Goal: Navigation & Orientation: Find specific page/section

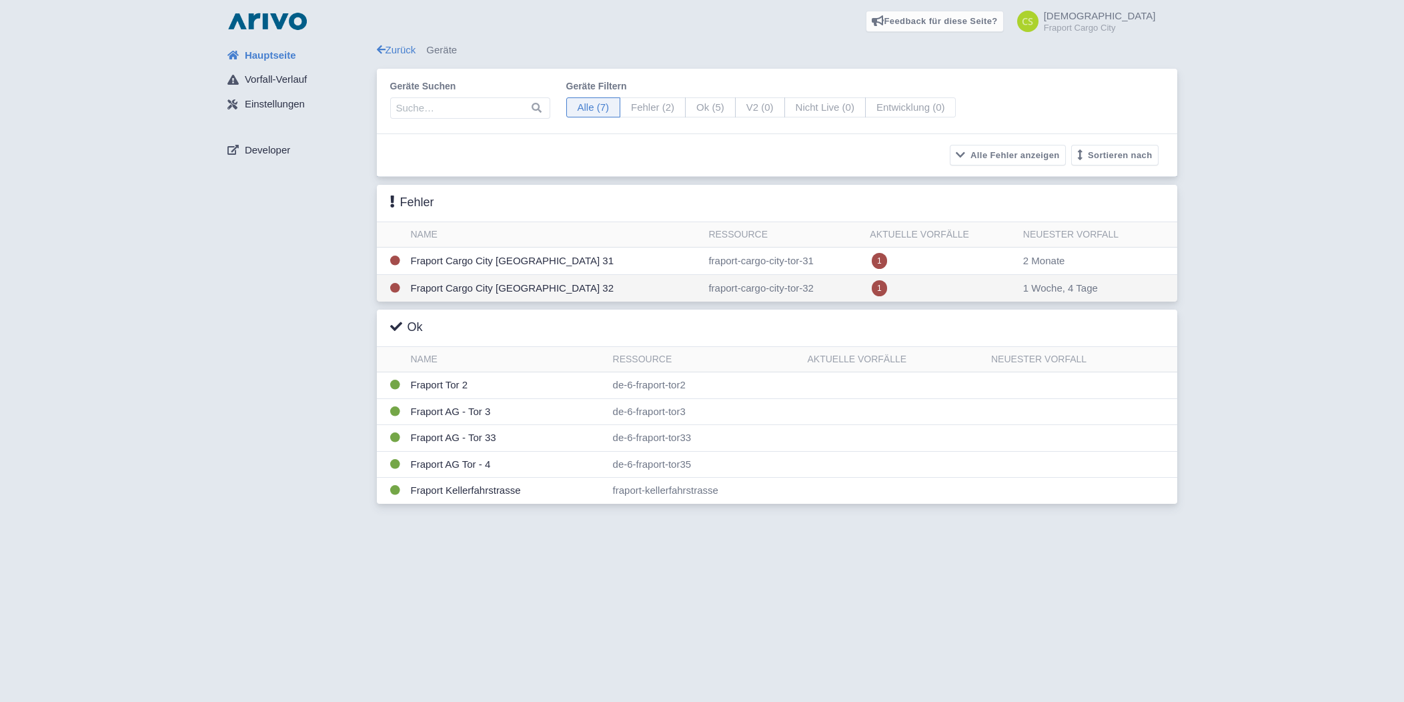
click at [458, 284] on td "Fraport Cargo City [GEOGRAPHIC_DATA] 32" at bounding box center [555, 288] width 298 height 27
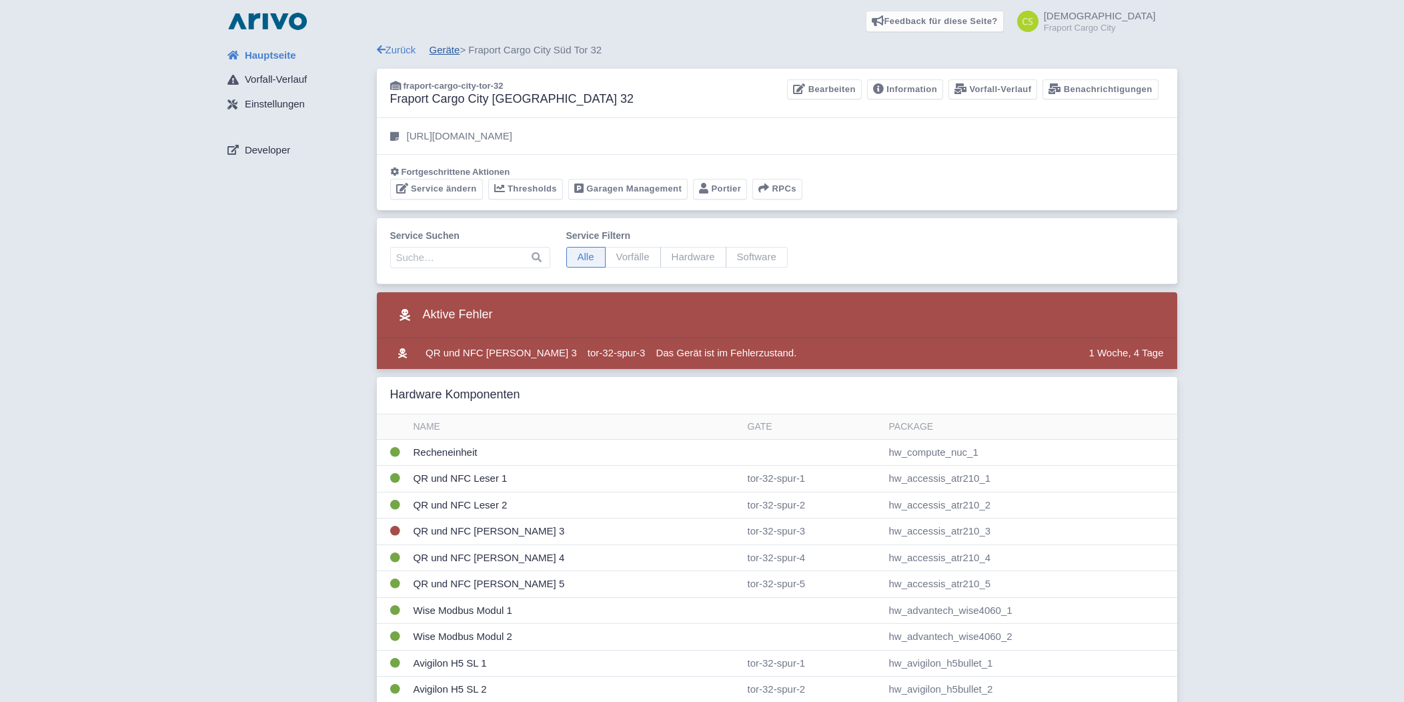
click at [450, 49] on link "Geräte" at bounding box center [445, 49] width 31 height 11
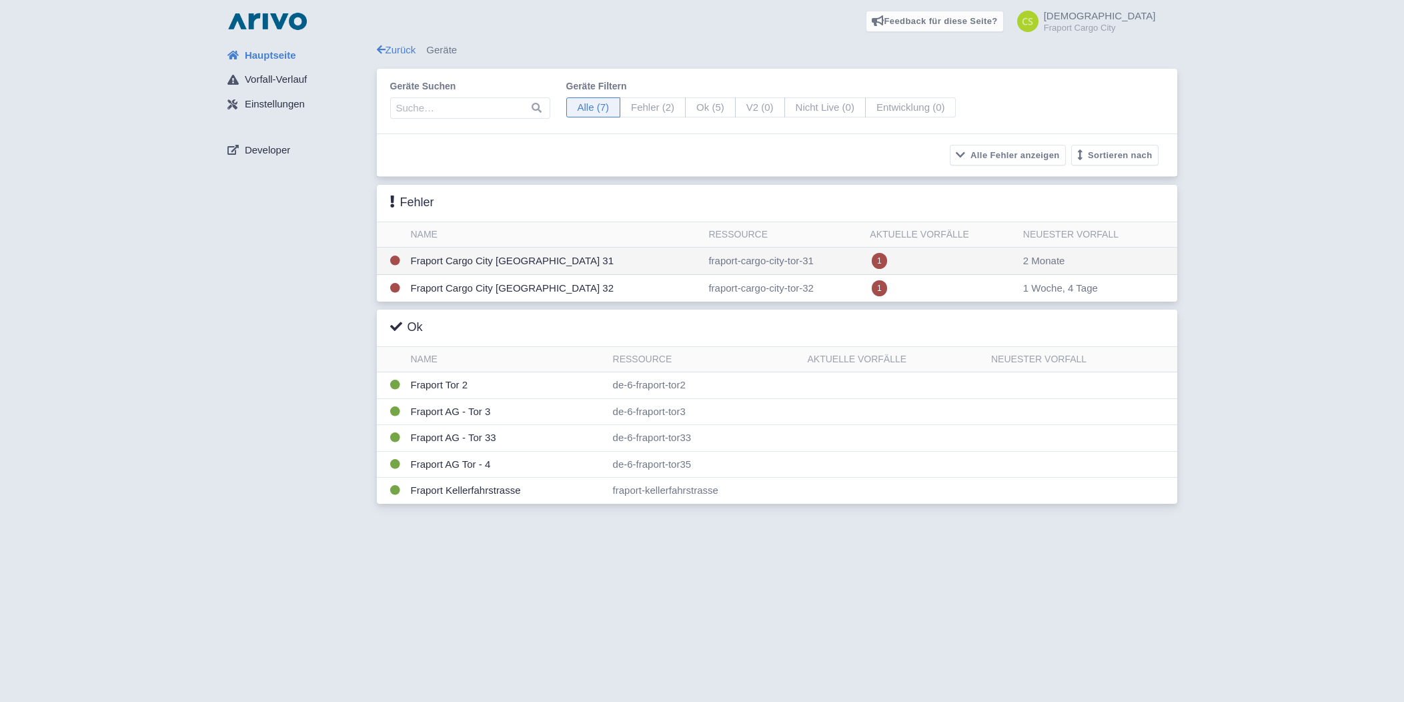
click at [472, 260] on td "Fraport Cargo City [GEOGRAPHIC_DATA] 31" at bounding box center [555, 260] width 298 height 27
click at [509, 257] on td "Fraport Cargo City [GEOGRAPHIC_DATA] 31" at bounding box center [555, 260] width 298 height 27
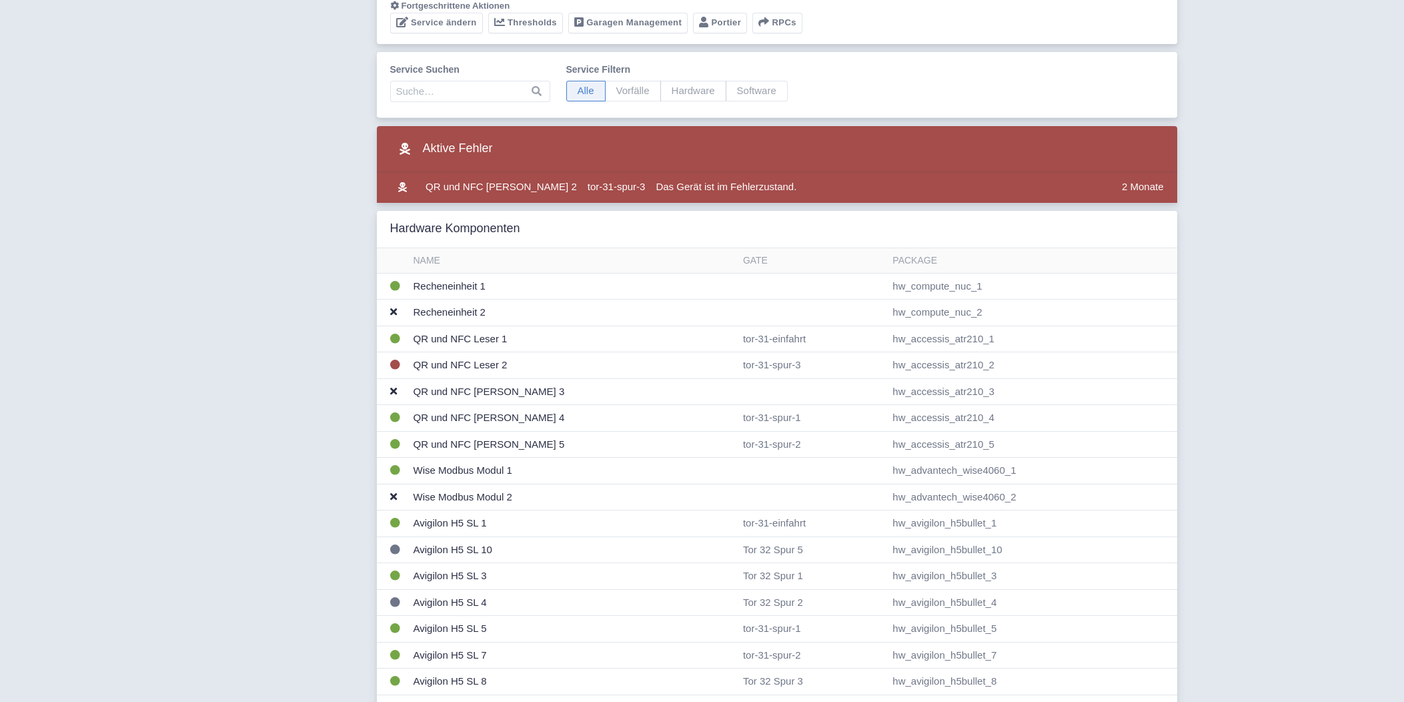
scroll to position [333, 0]
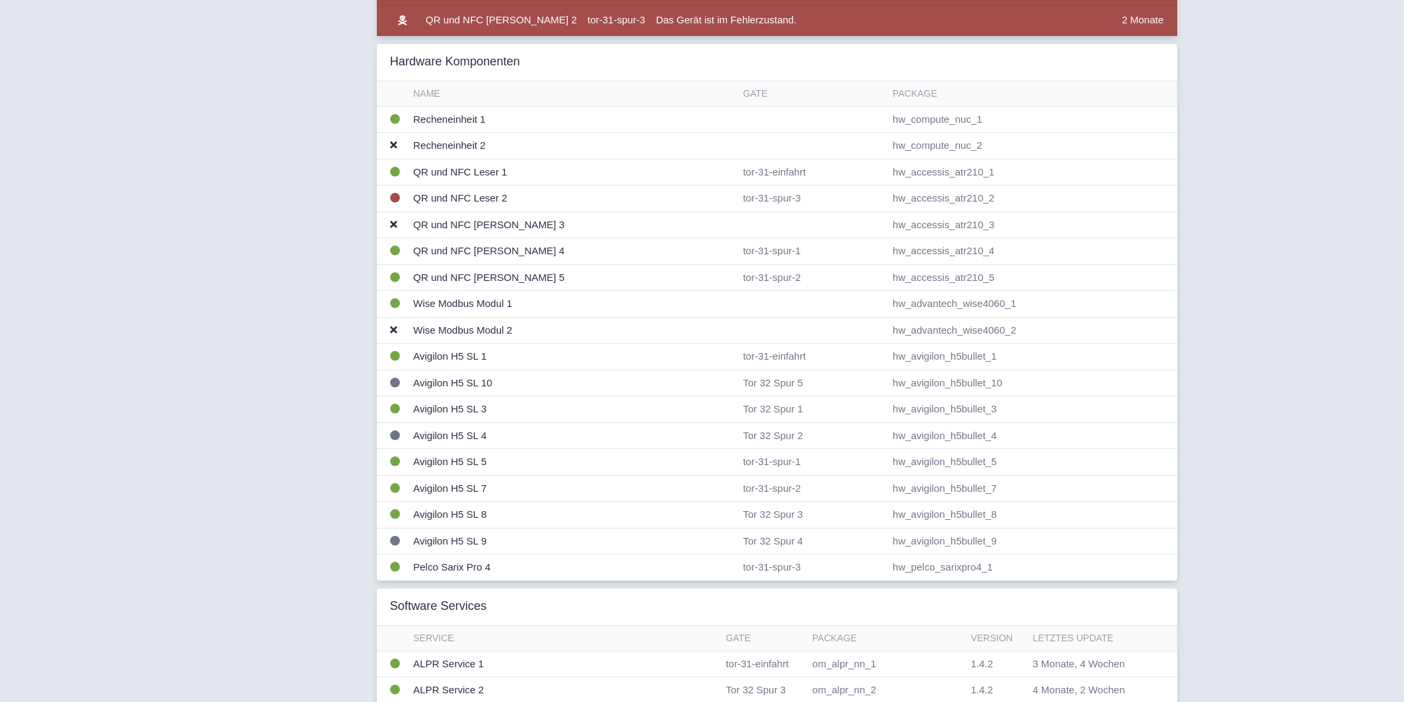
click at [293, 363] on div "Hauptseite Vorfall-Verlauf Einstellungen Developer" at bounding box center [297, 658] width 160 height 1897
click at [460, 193] on td "QR und NFC Leser 2" at bounding box center [573, 198] width 330 height 27
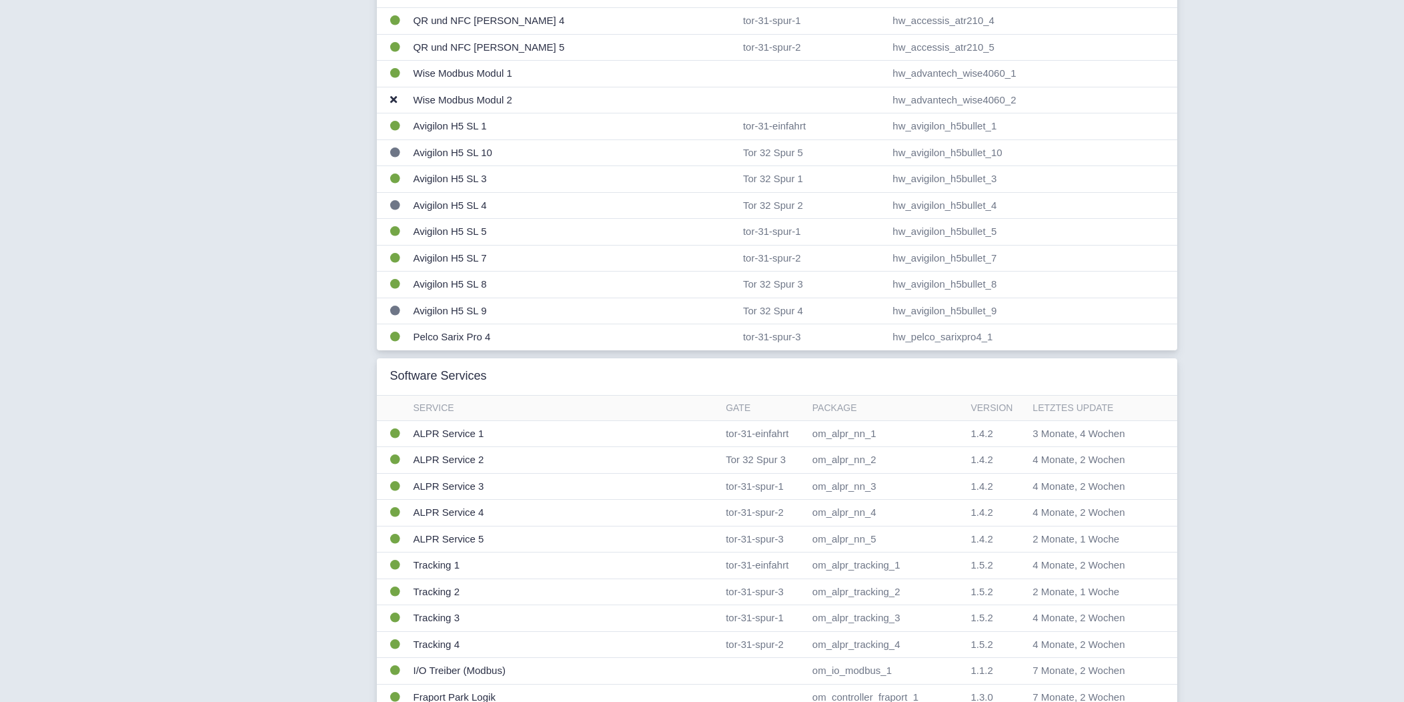
scroll to position [0, 0]
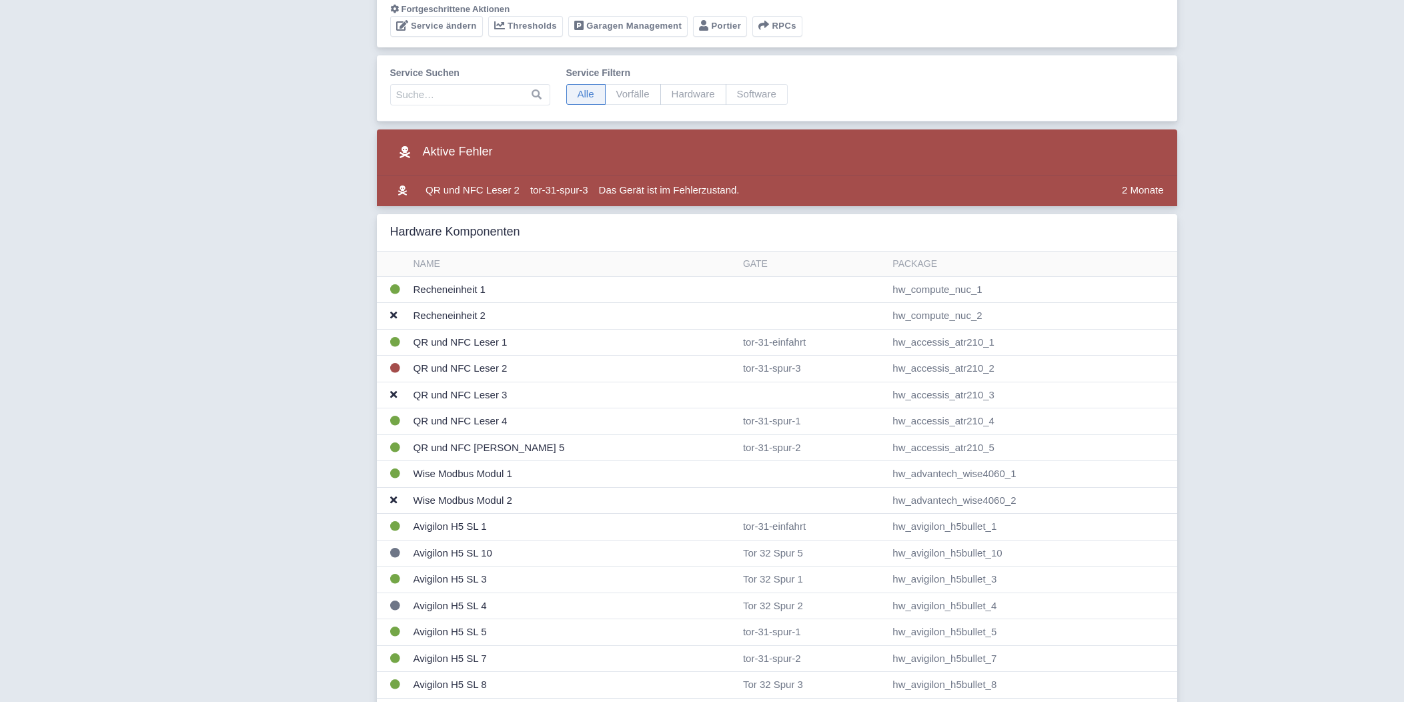
scroll to position [166, 0]
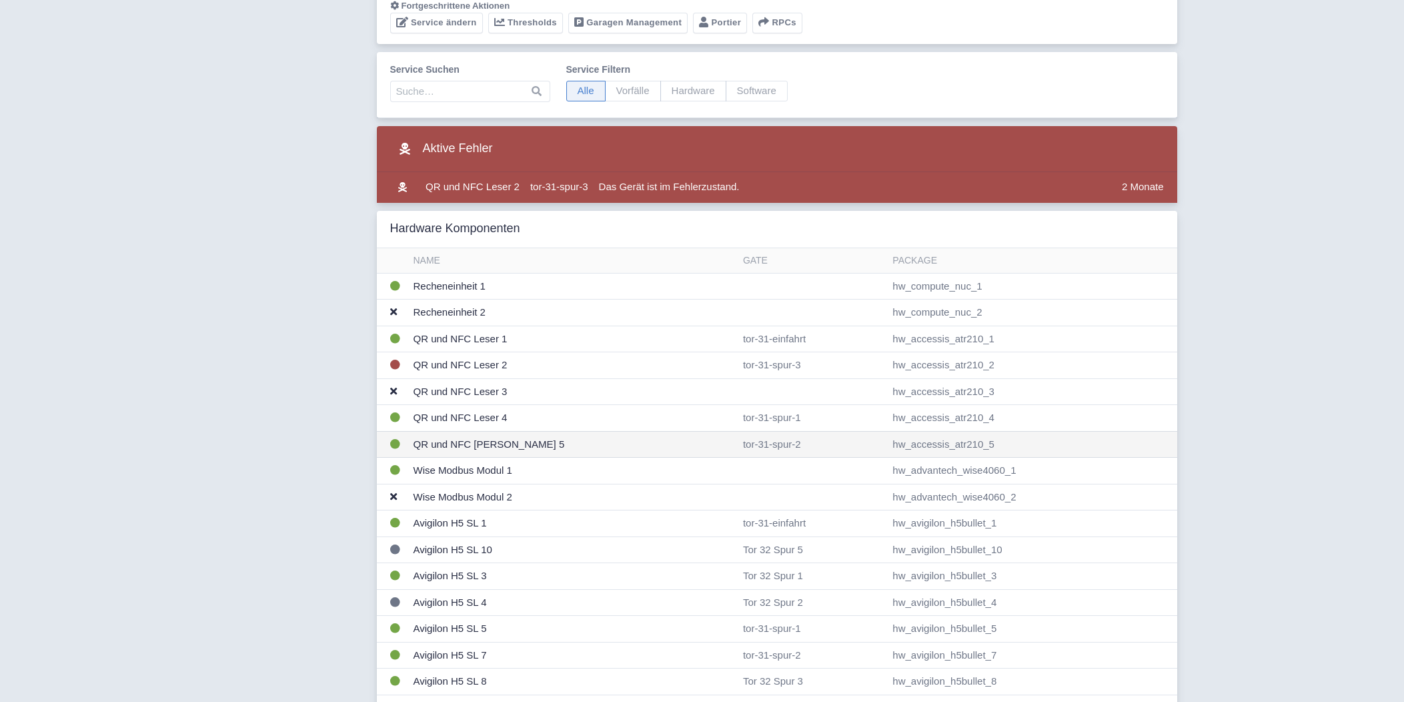
click at [480, 442] on td "QR und NFC [PERSON_NAME] 5" at bounding box center [573, 444] width 330 height 27
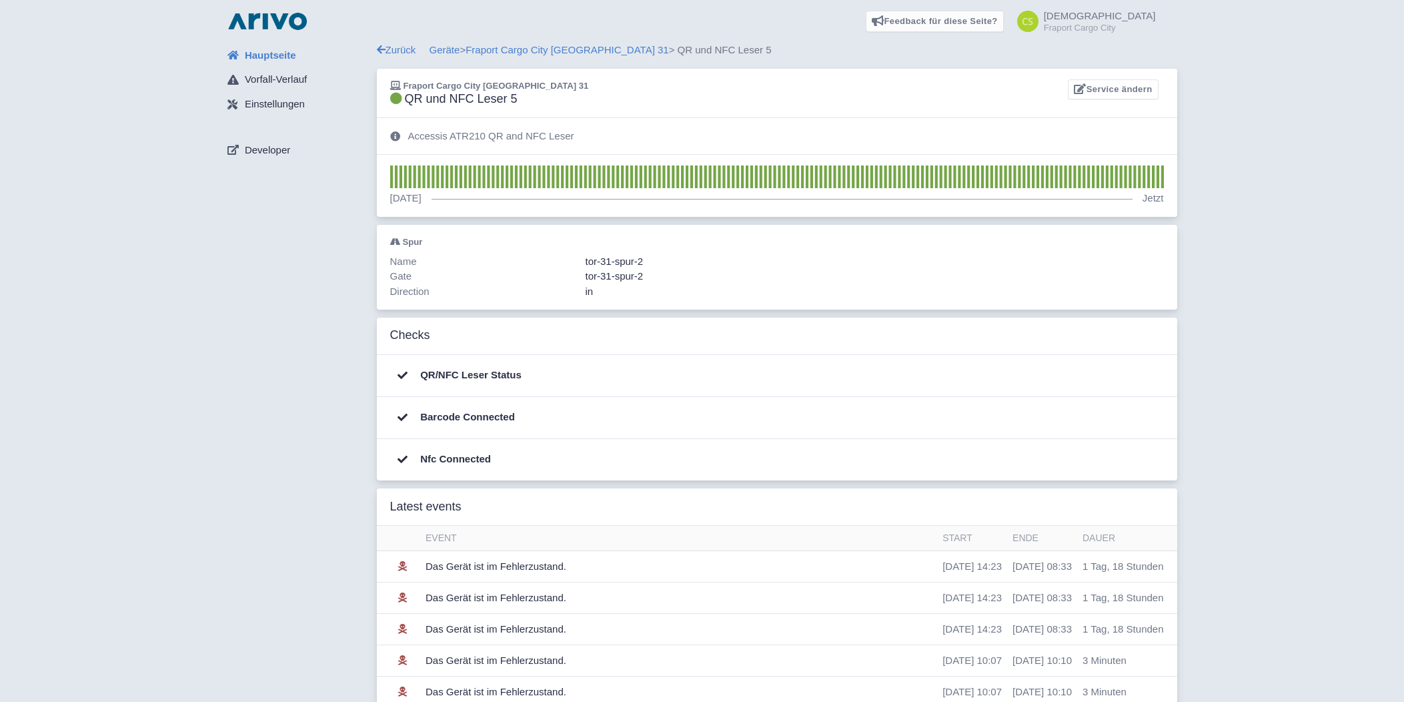
click at [93, 410] on div "Hauptseite Vorfall-Verlauf Einstellungen Developer Zurück Geräte > Fraport Carg…" at bounding box center [702, 479] width 1383 height 872
click at [250, 454] on div "Hauptseite Vorfall-Verlauf Einstellungen Developer" at bounding box center [297, 479] width 160 height 872
click at [535, 39] on div "Feedback für diese Seite? Screenshot mitsenden Senden Danke für Ihr Feedback Ch…" at bounding box center [702, 21] width 1383 height 43
click at [490, 57] on div "Zurück Geräte > Fraport Cargo City Süd Tor 31 > QR und NFC Leser 5" at bounding box center [777, 50] width 800 height 15
click at [478, 51] on link "Fraport Cargo City [GEOGRAPHIC_DATA] 31" at bounding box center [567, 49] width 203 height 11
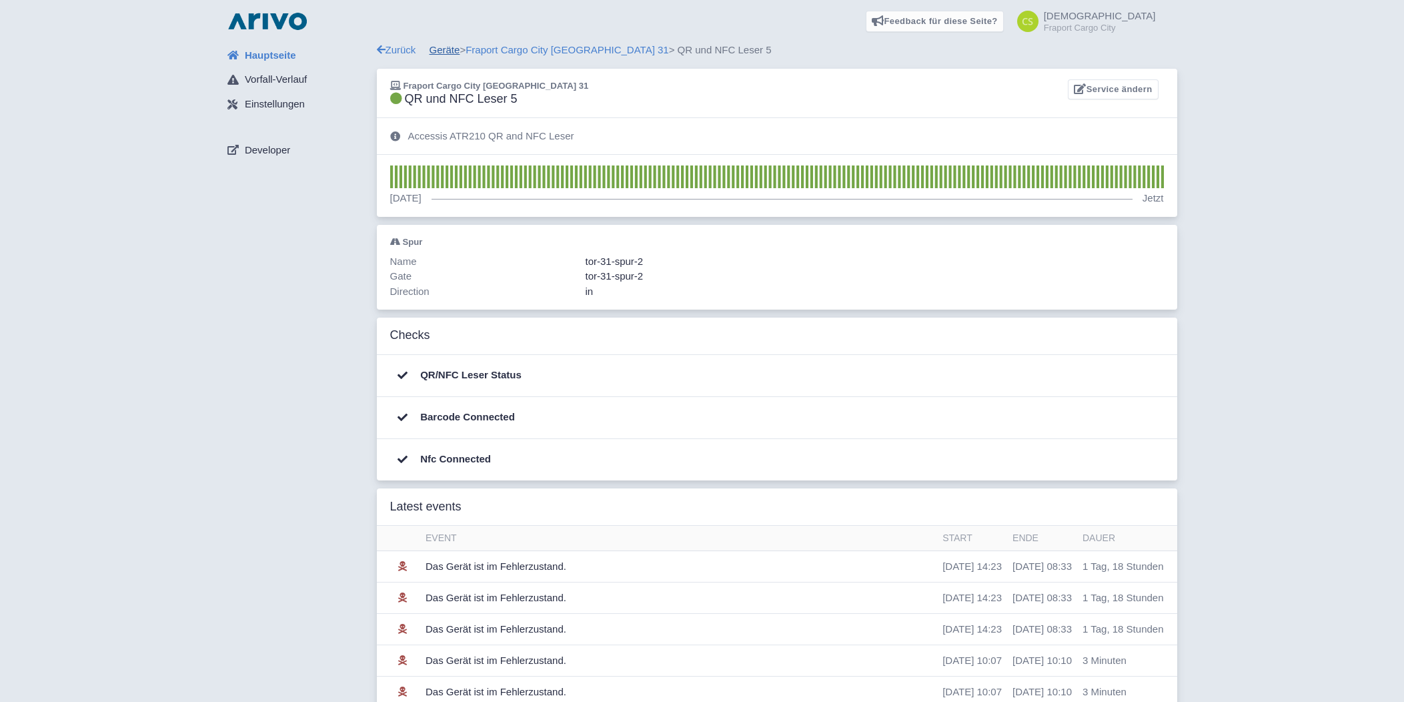
click at [444, 49] on link "Geräte" at bounding box center [445, 49] width 31 height 11
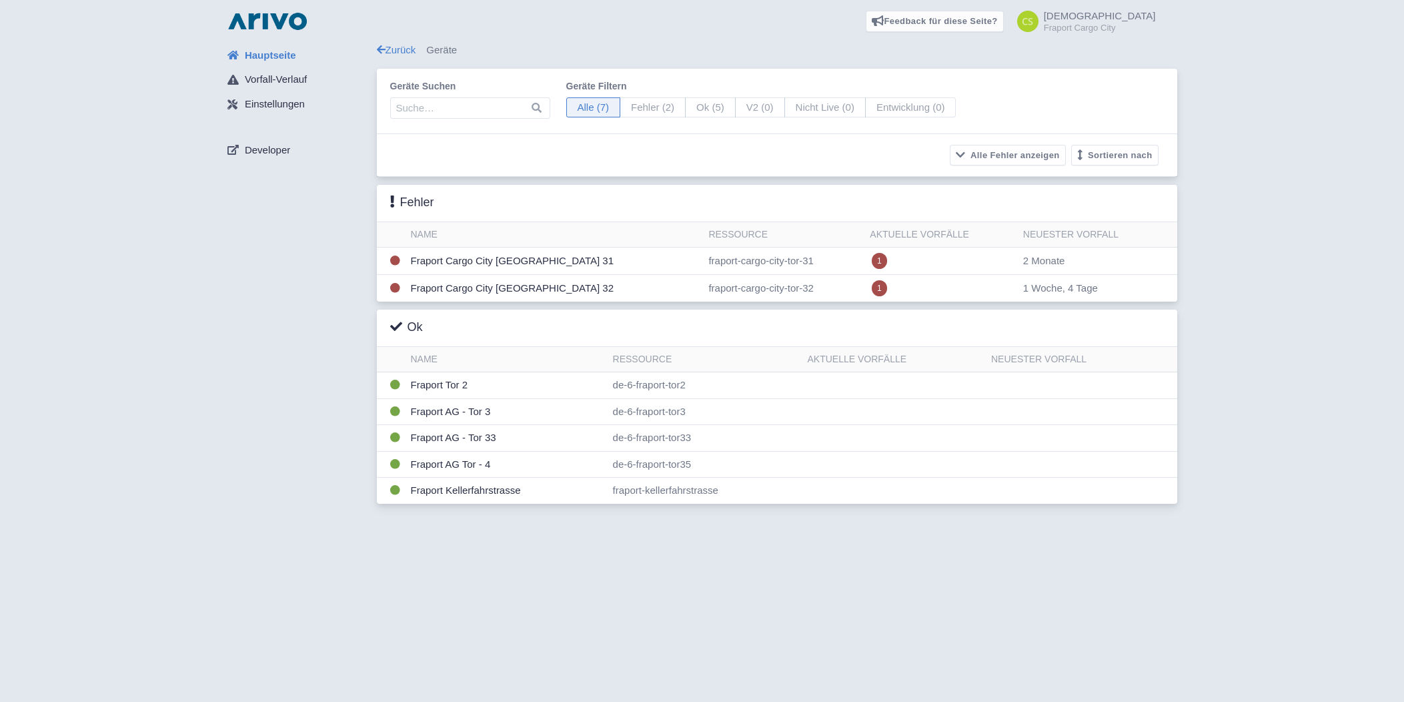
click at [564, 630] on div "Feedback für diese Seite? Screenshot mitsenden [GEOGRAPHIC_DATA] Danke für Ihr …" at bounding box center [702, 351] width 1404 height 702
click at [457, 266] on td "Fraport Cargo City [GEOGRAPHIC_DATA] 31" at bounding box center [555, 260] width 298 height 27
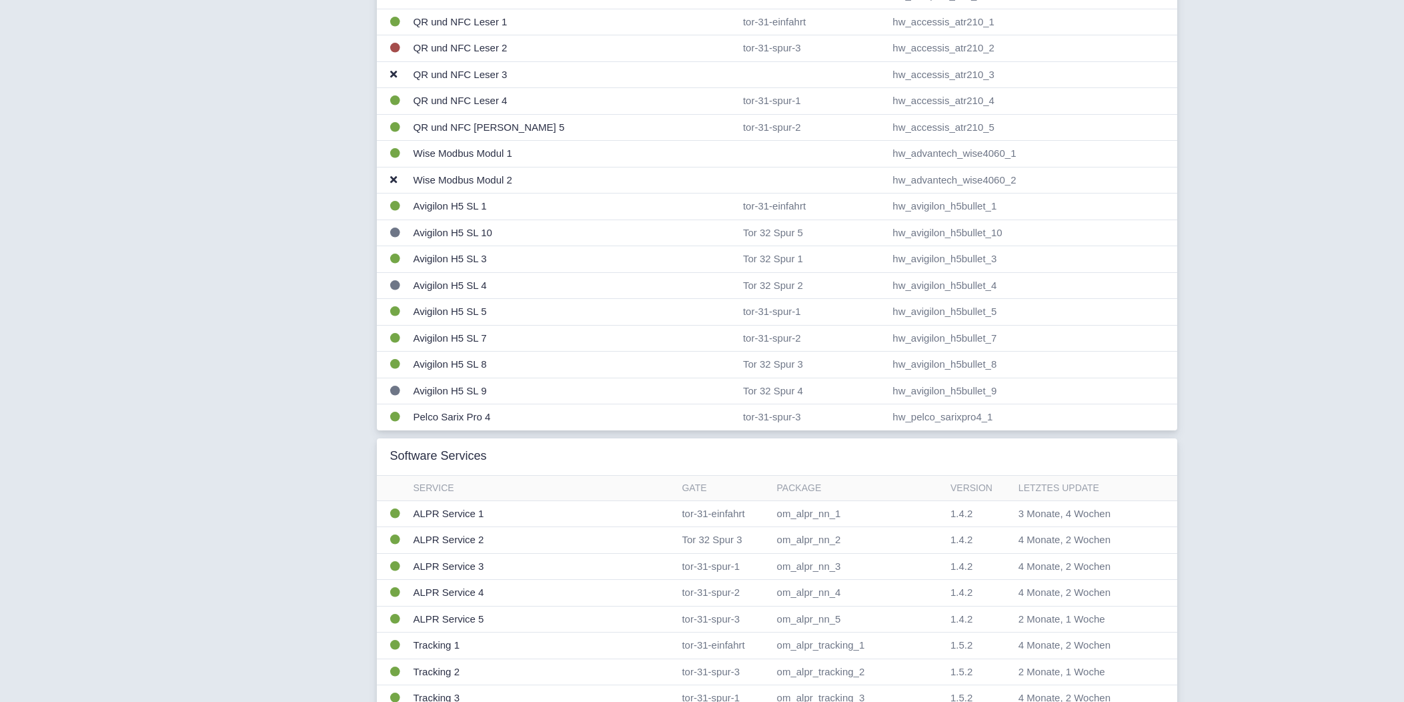
scroll to position [250, 0]
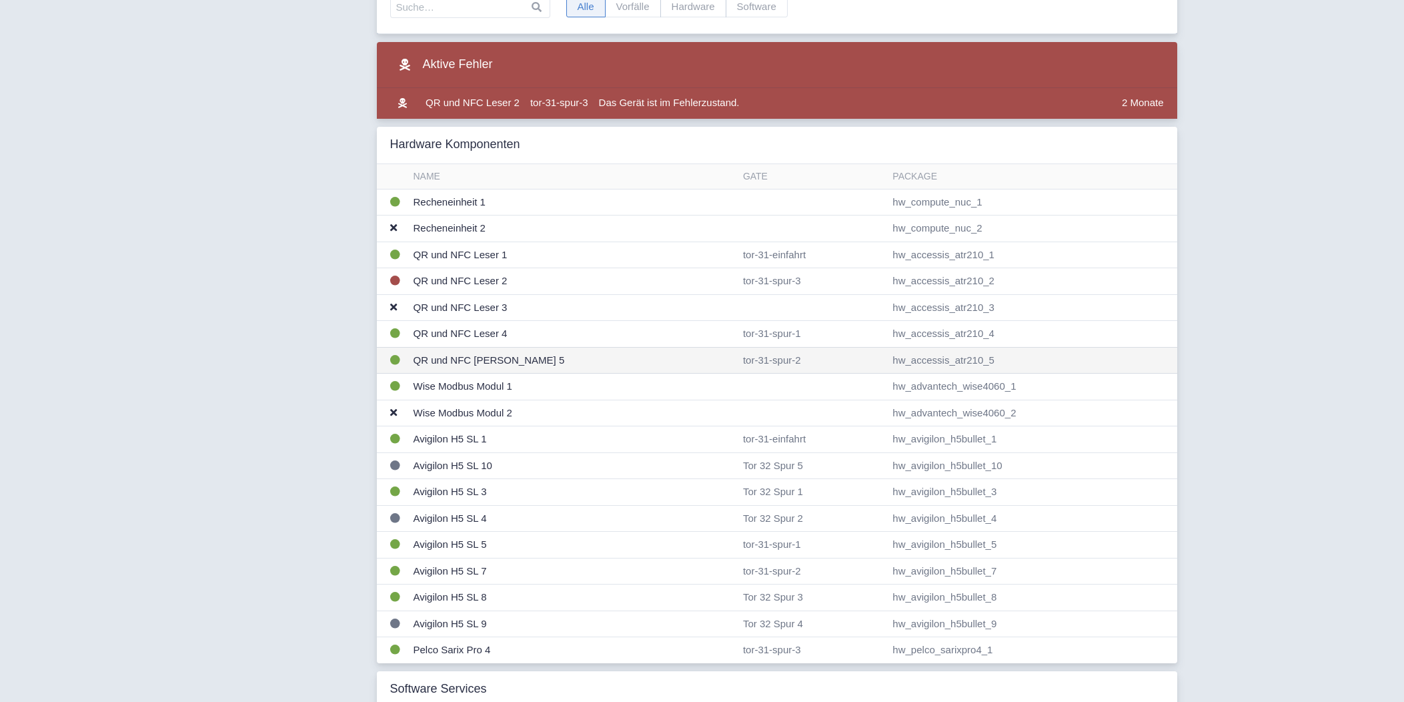
click at [484, 357] on td "QR und NFC Leser 5" at bounding box center [573, 360] width 330 height 27
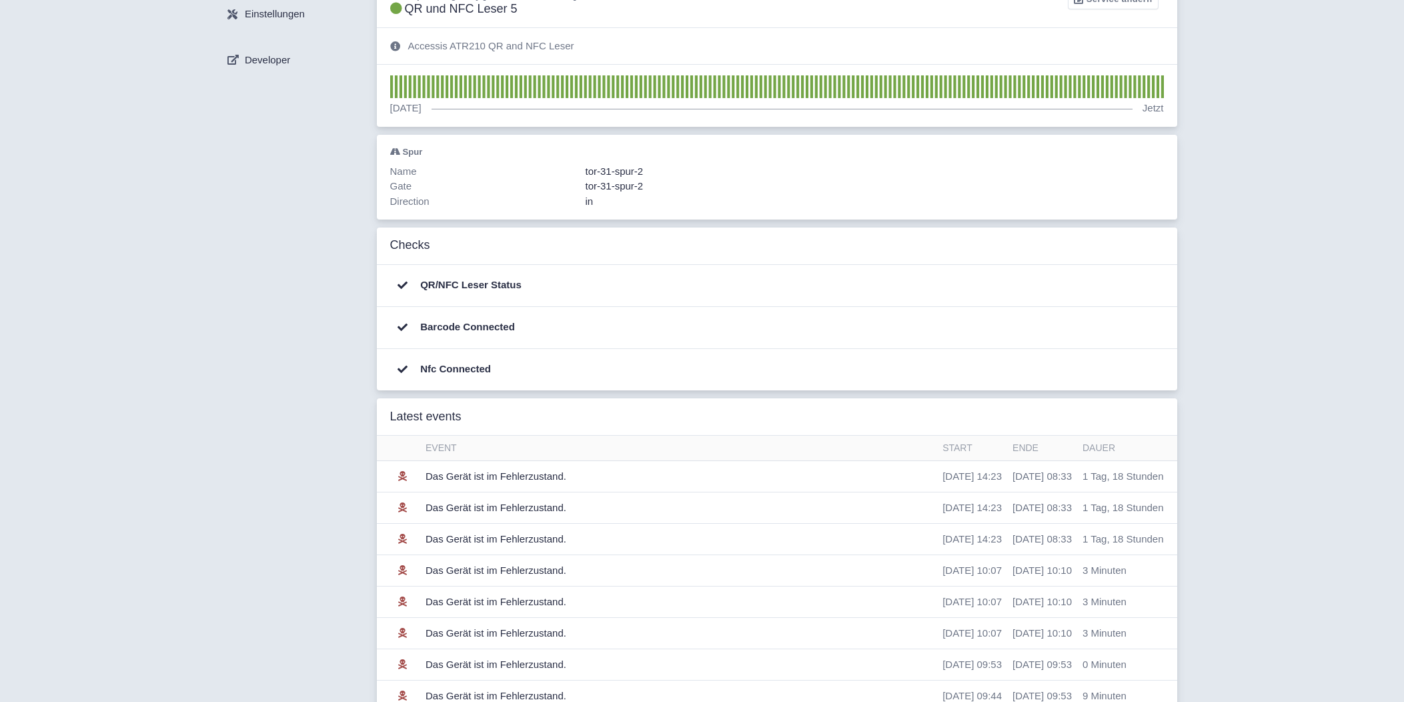
scroll to position [210, 0]
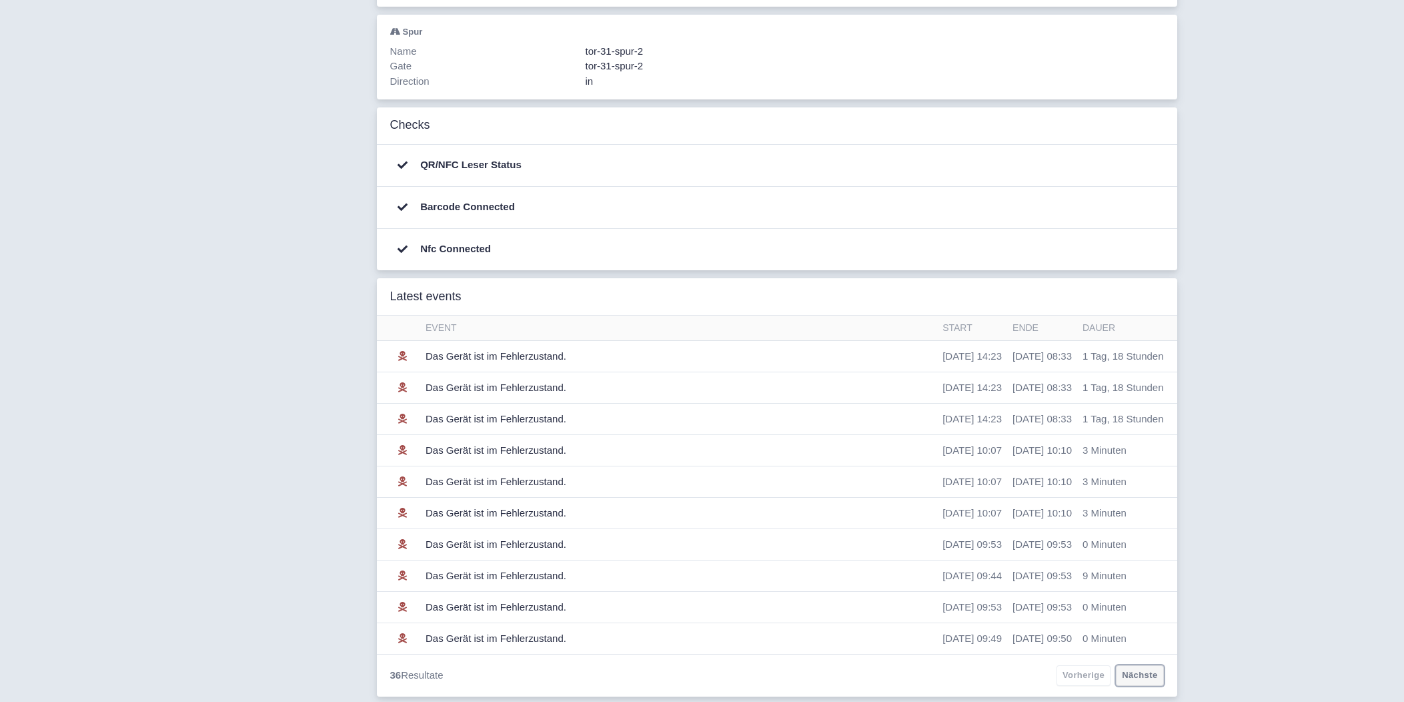
click at [1149, 674] on link "Nächste" at bounding box center [1139, 675] width 47 height 21
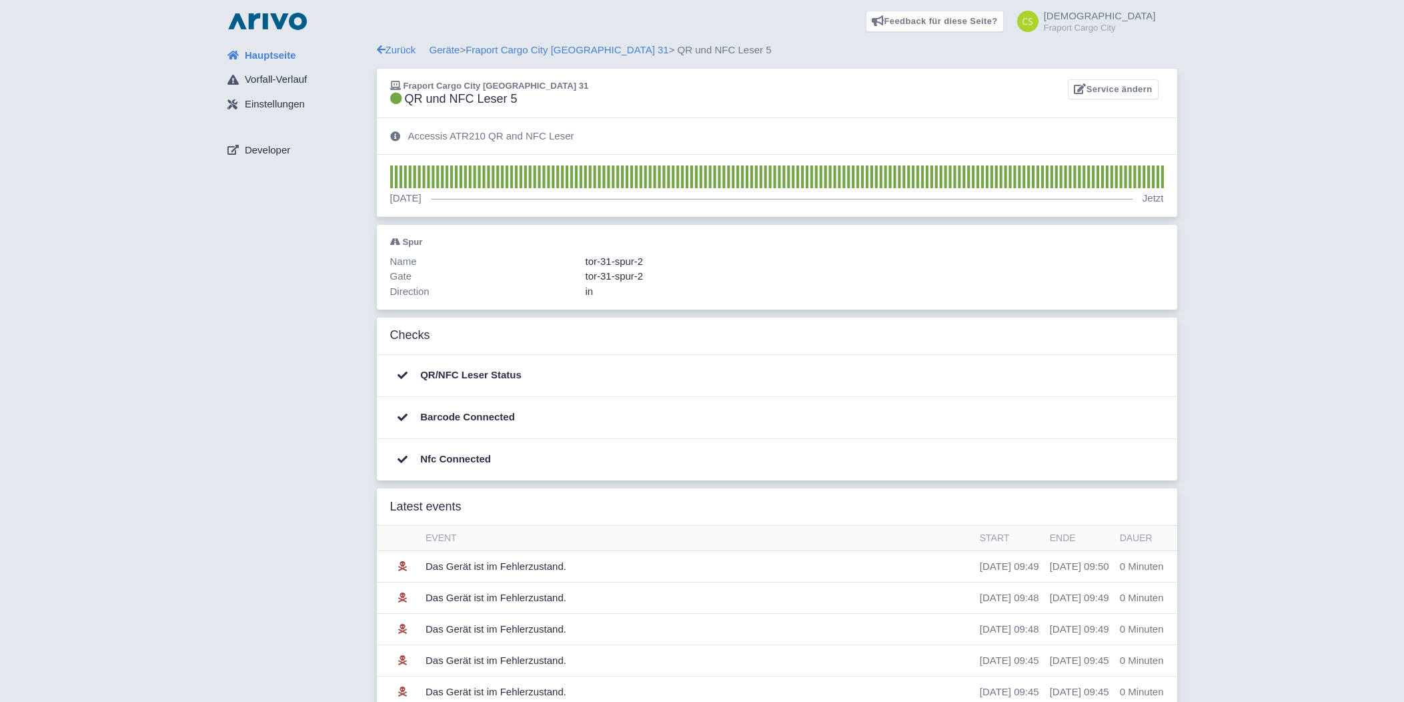
scroll to position [210, 0]
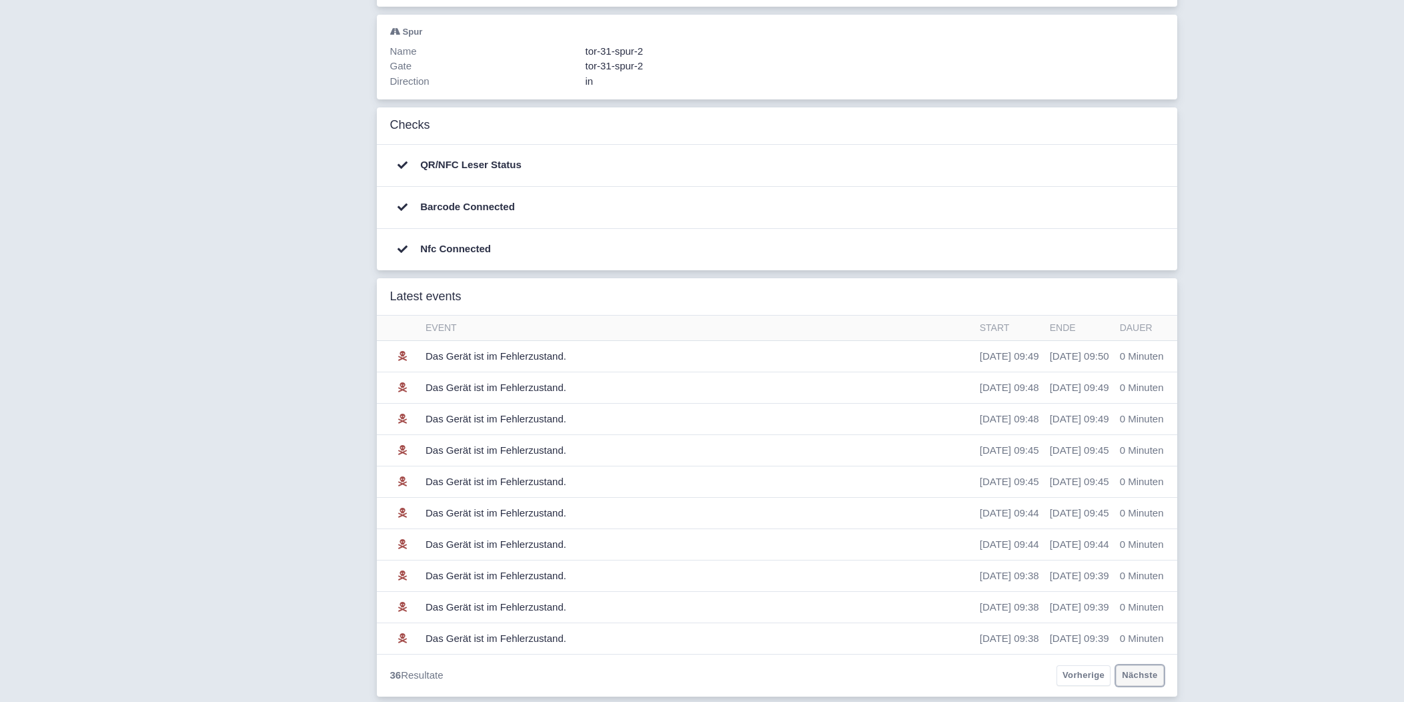
click at [1150, 670] on link "Nächste" at bounding box center [1139, 675] width 47 height 21
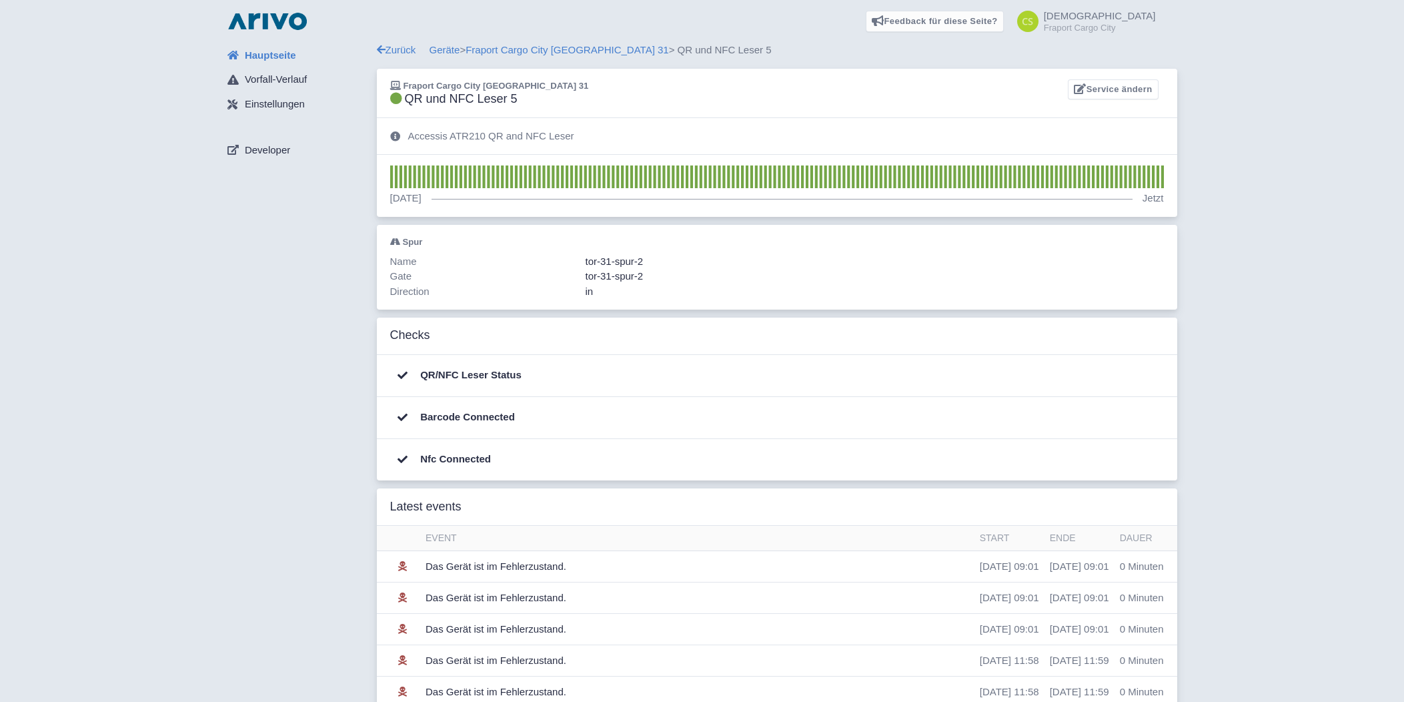
scroll to position [210, 0]
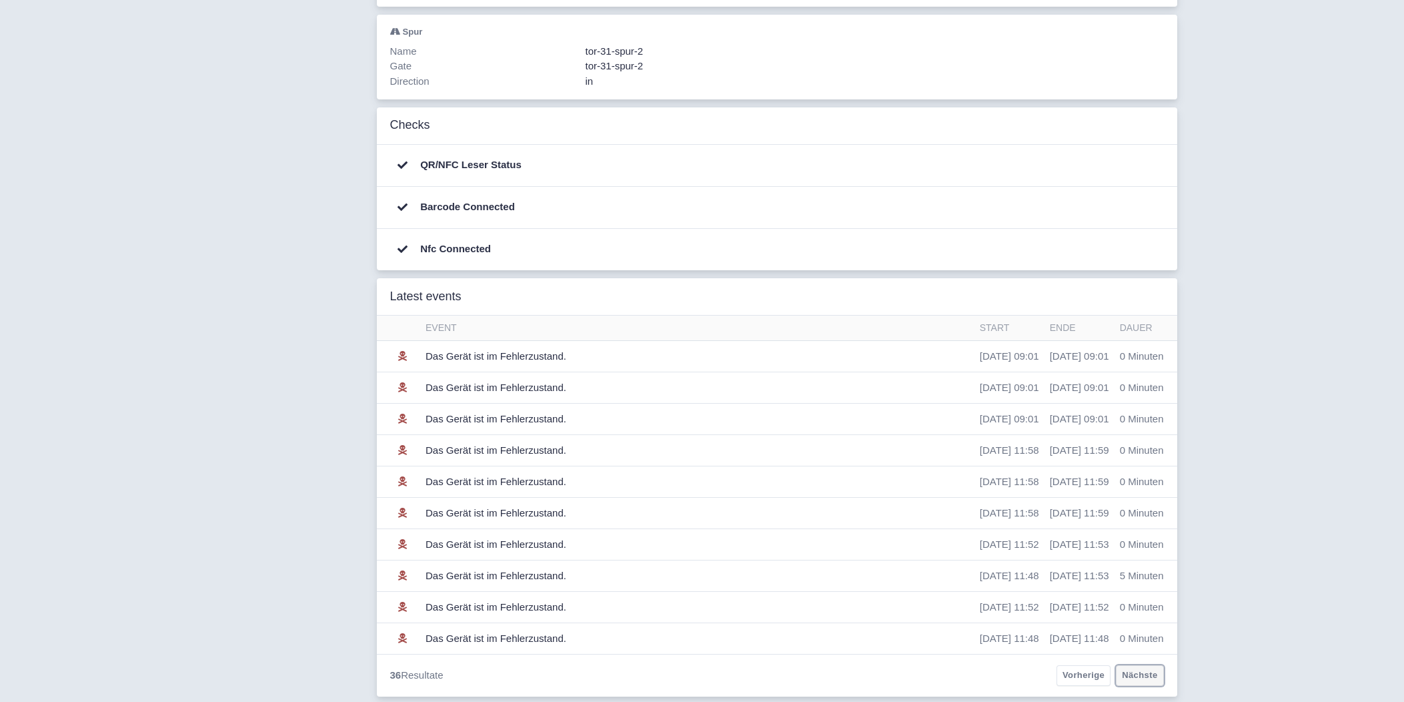
click at [1145, 672] on link "Nächste" at bounding box center [1139, 675] width 47 height 21
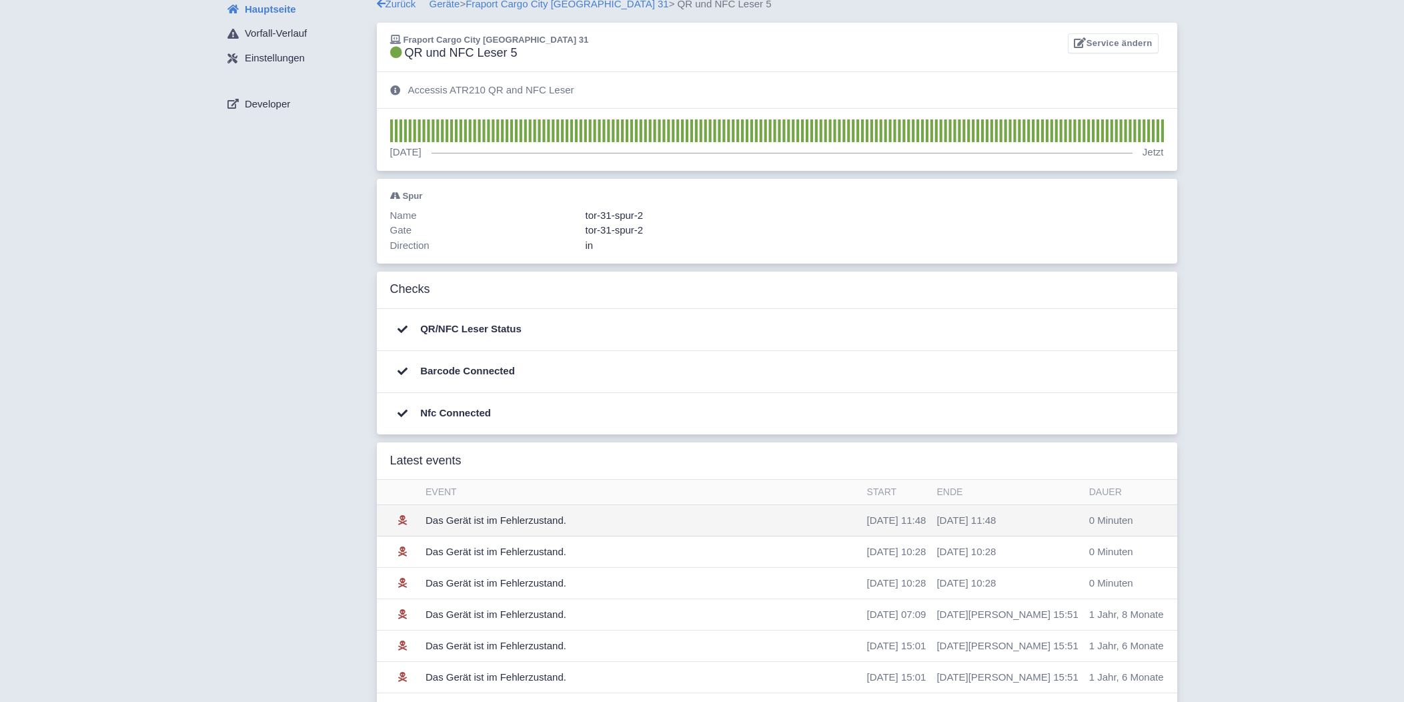
scroll to position [85, 0]
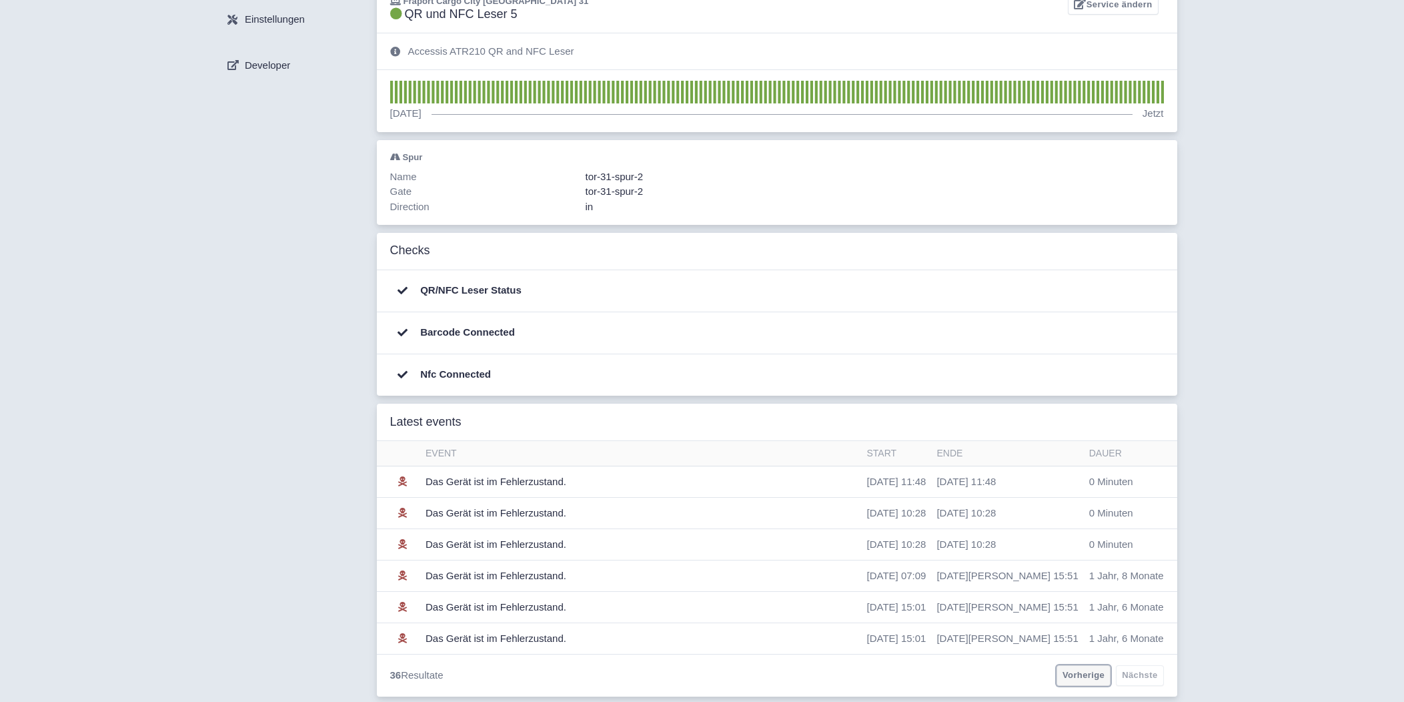
click at [1082, 675] on link "Vorherige" at bounding box center [1084, 675] width 54 height 21
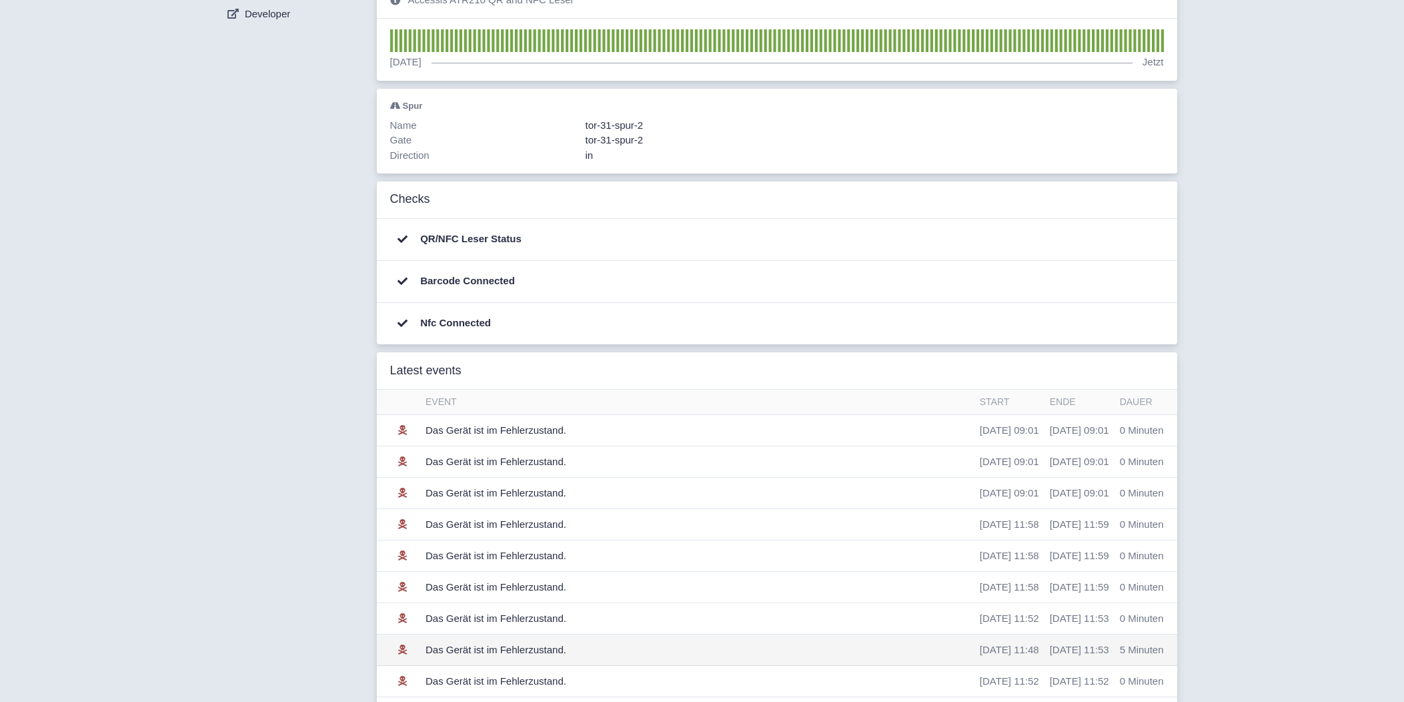
scroll to position [210, 0]
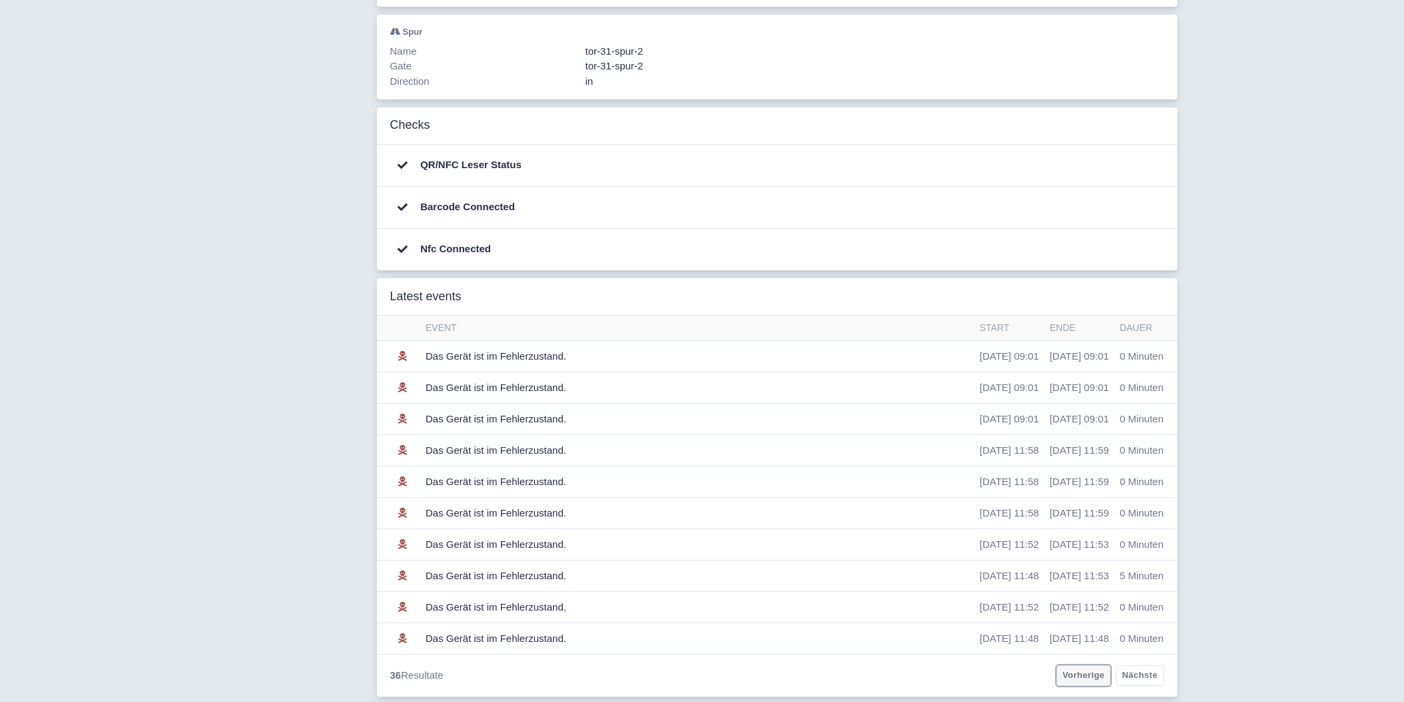
click at [1090, 670] on link "Vorherige" at bounding box center [1084, 675] width 54 height 21
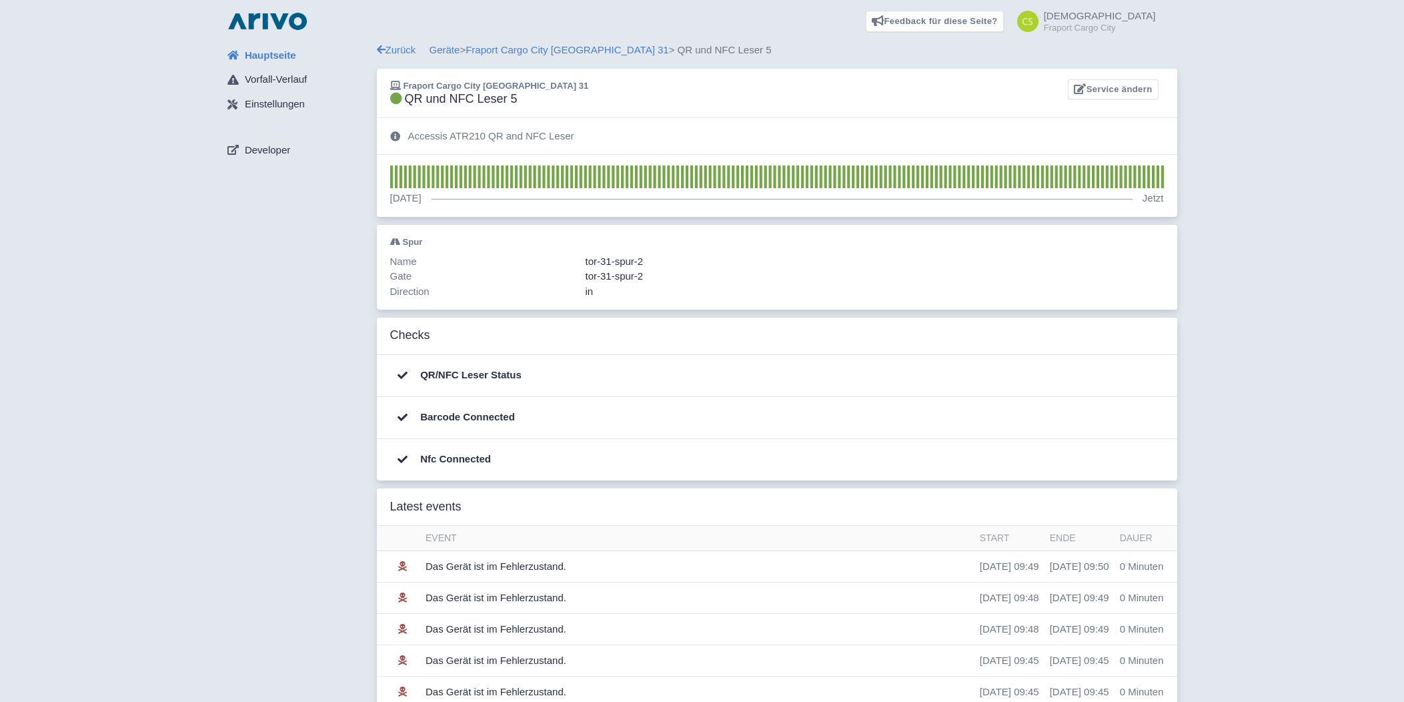
scroll to position [210, 0]
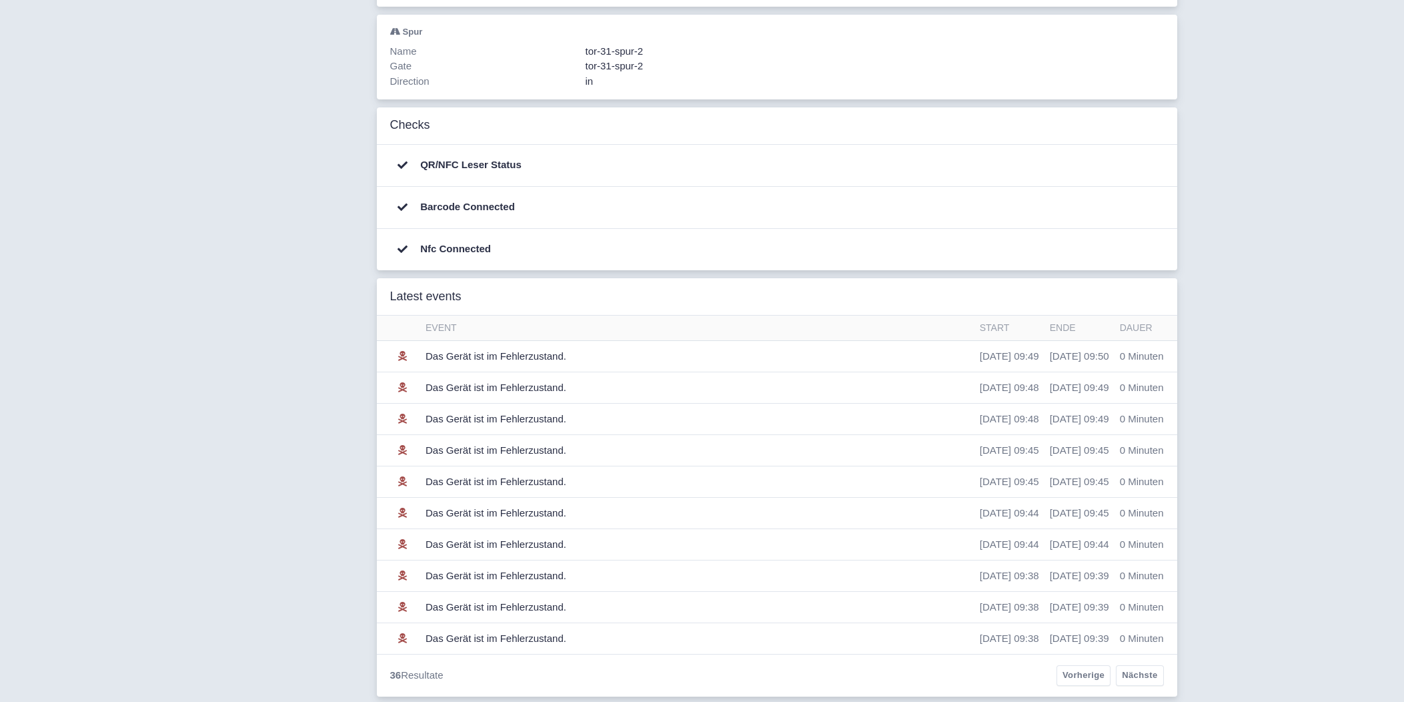
click at [1134, 662] on div "36 Resultate Vorherige Nächste" at bounding box center [777, 675] width 800 height 43
click at [1145, 678] on link "Nächste" at bounding box center [1139, 675] width 47 height 21
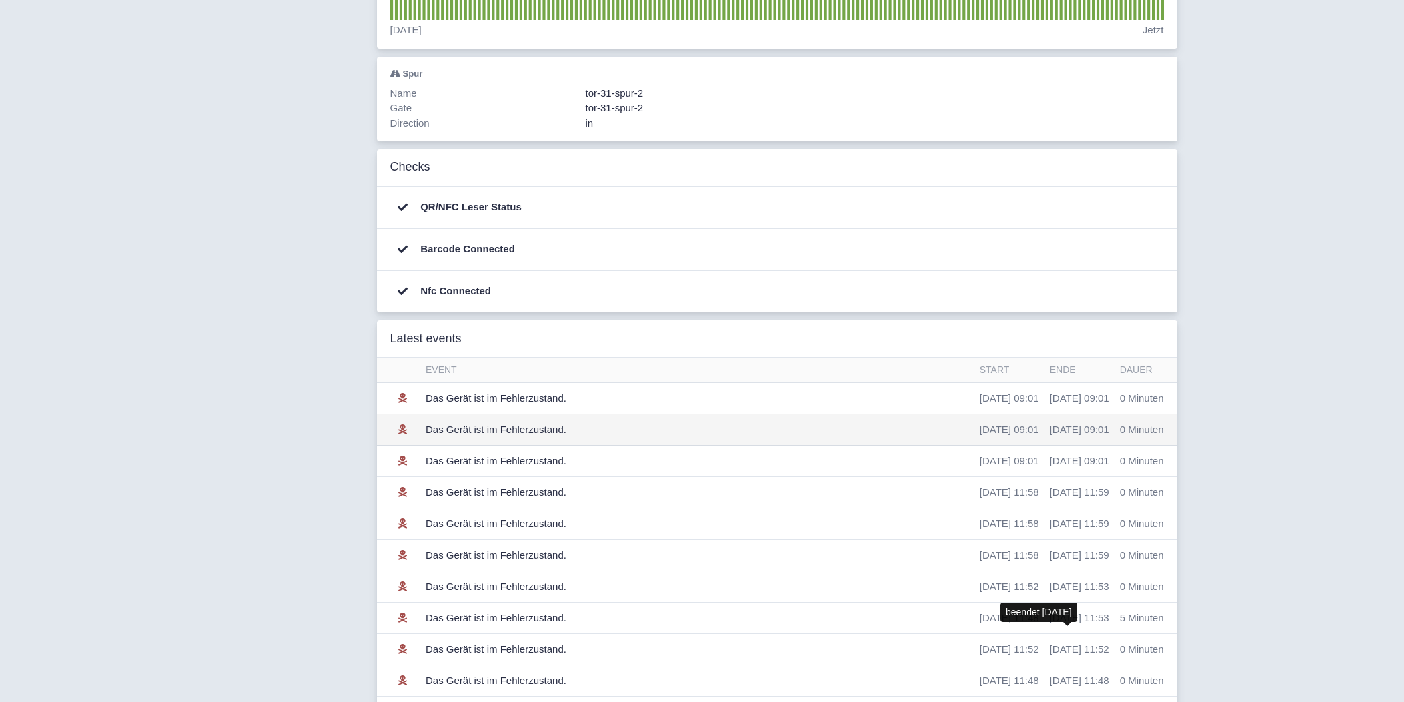
scroll to position [210, 0]
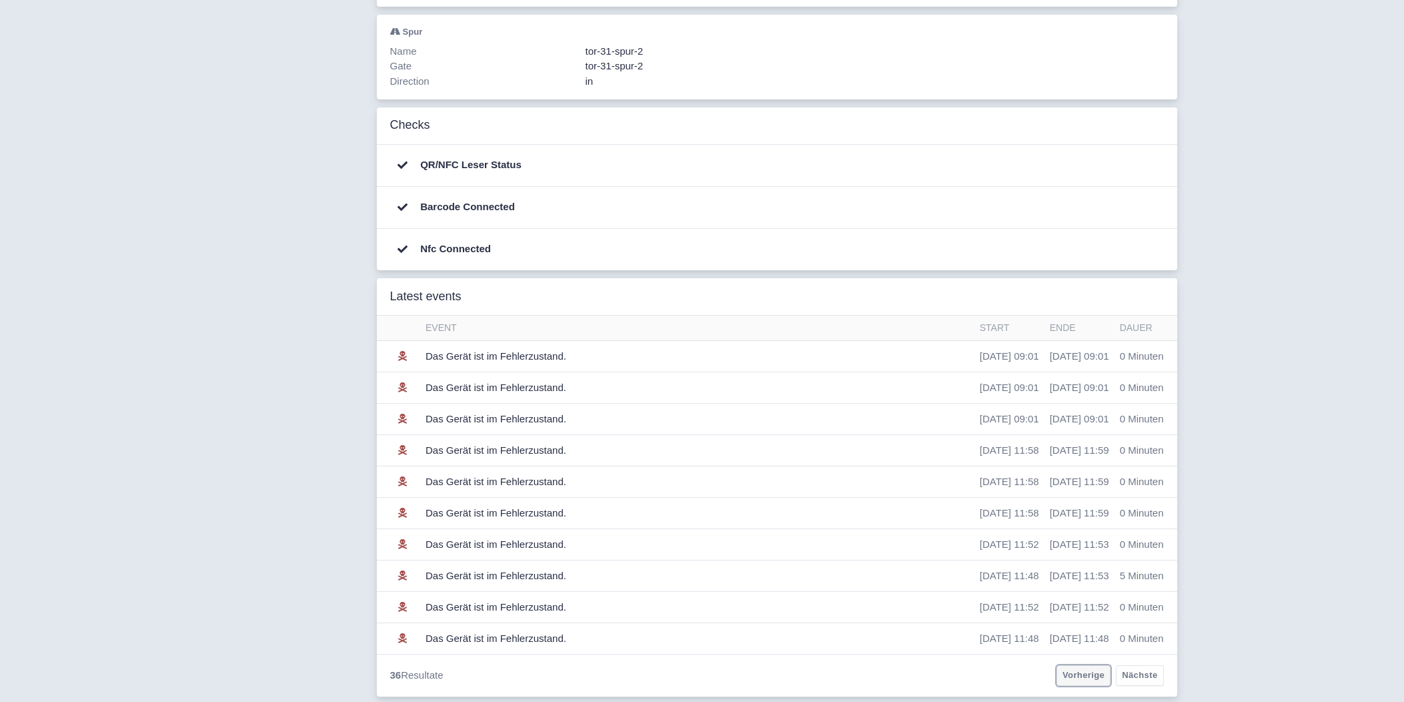
click at [1099, 670] on link "Vorherige" at bounding box center [1084, 675] width 54 height 21
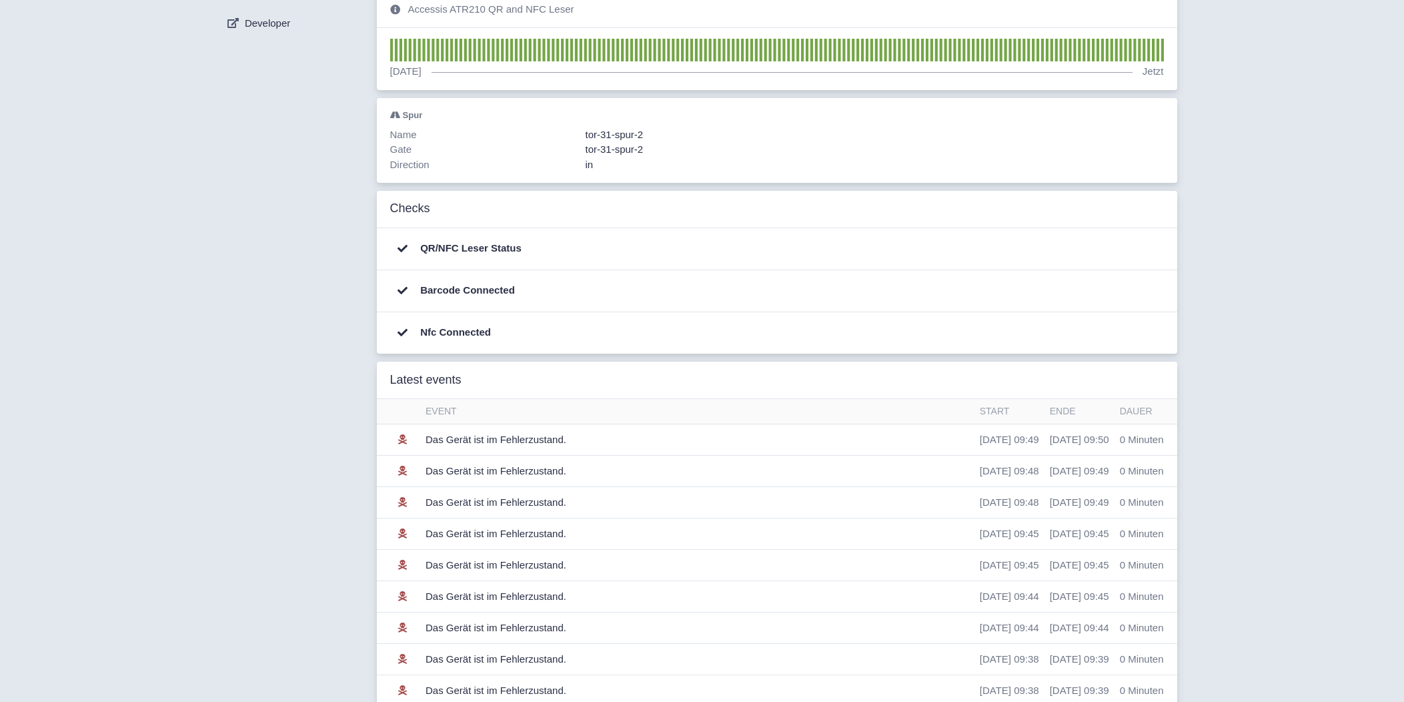
scroll to position [210, 0]
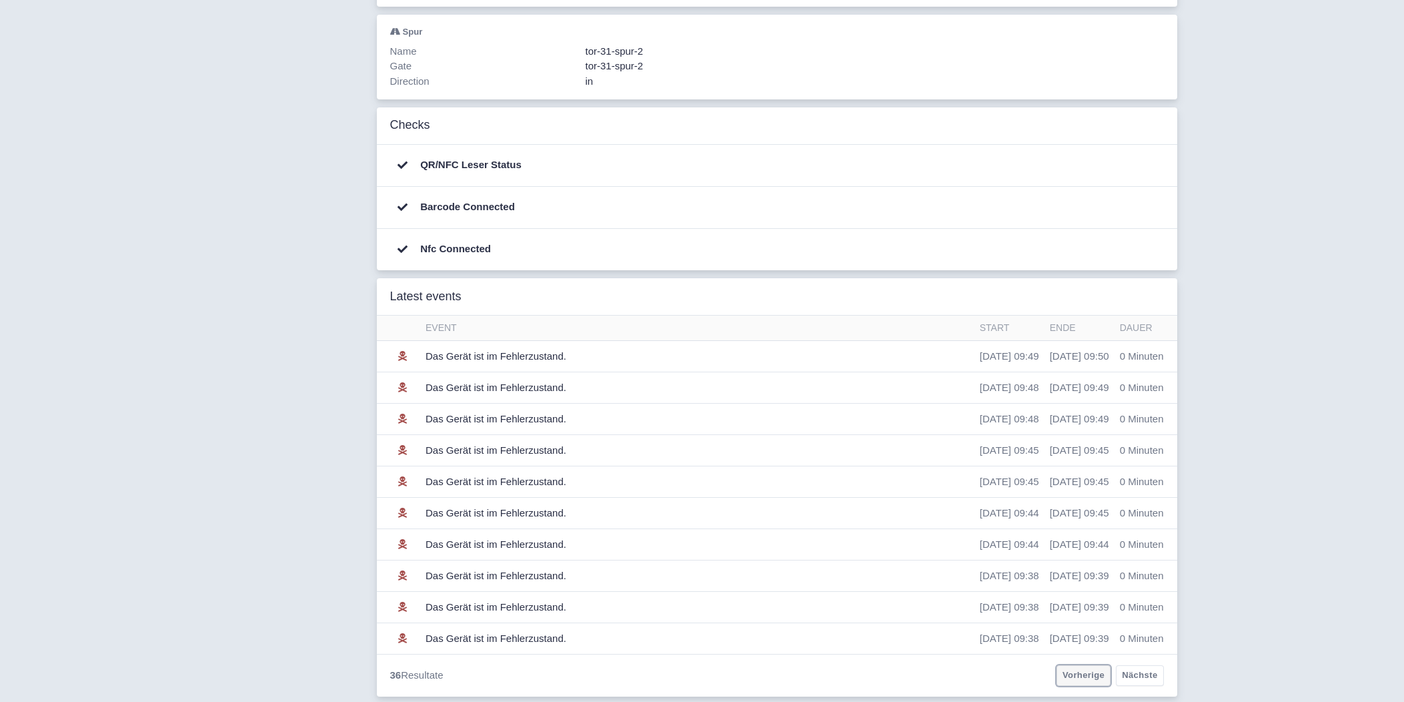
click at [1089, 670] on link "Vorherige" at bounding box center [1084, 675] width 54 height 21
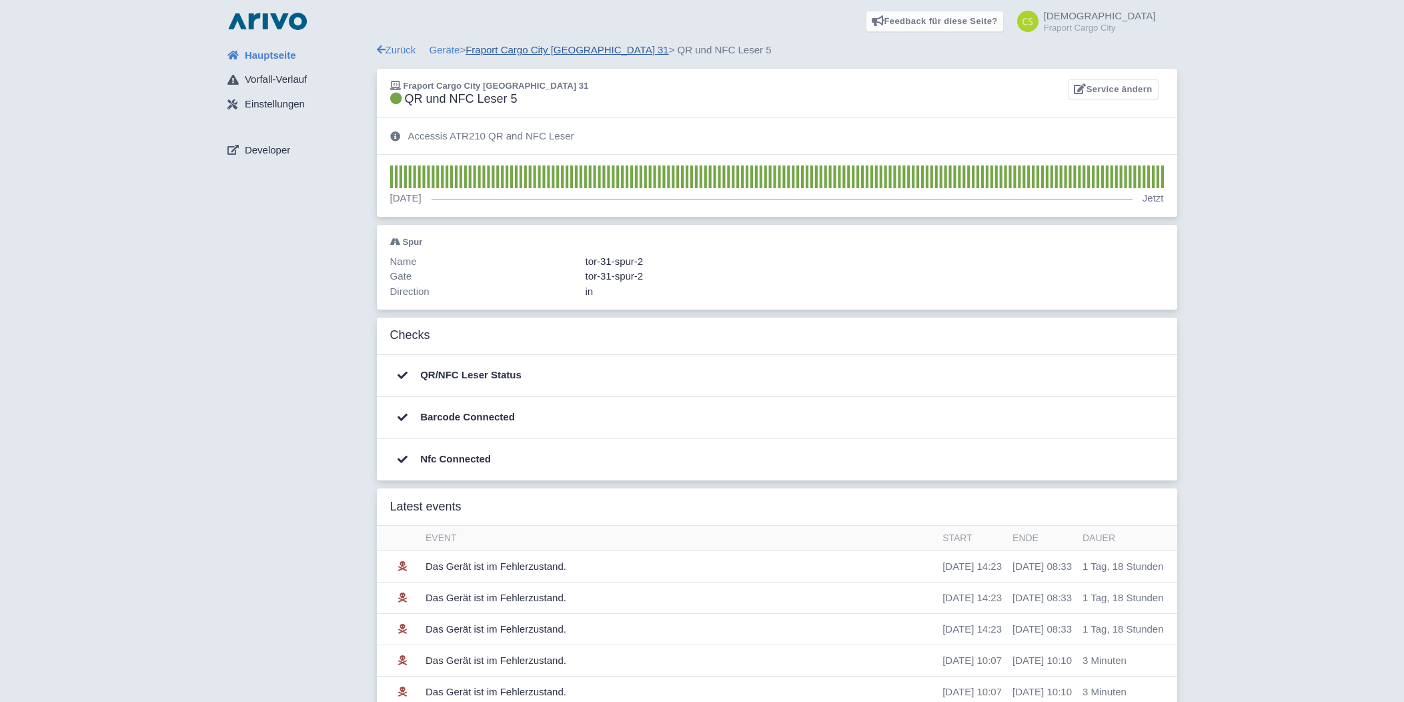
click at [514, 47] on link "Fraport Cargo City [GEOGRAPHIC_DATA] 31" at bounding box center [567, 49] width 203 height 11
